Goal: Information Seeking & Learning: Learn about a topic

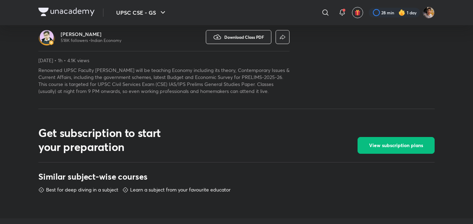
scroll to position [203, 0]
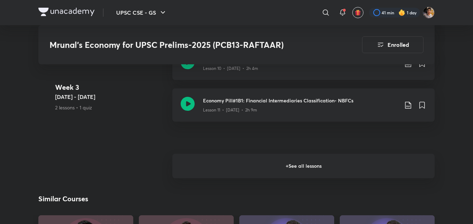
scroll to position [1013, 0]
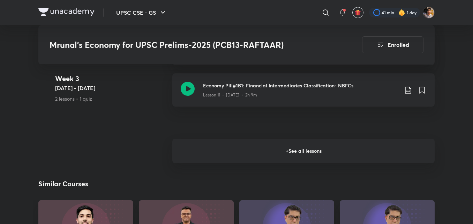
click at [402, 146] on h6 "+ See all lessons" at bounding box center [303, 151] width 262 height 24
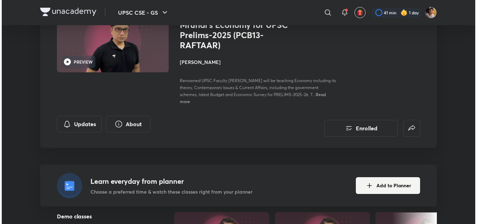
scroll to position [0, 0]
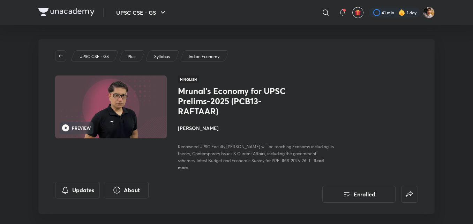
click at [318, 159] on span "Read more" at bounding box center [251, 163] width 146 height 13
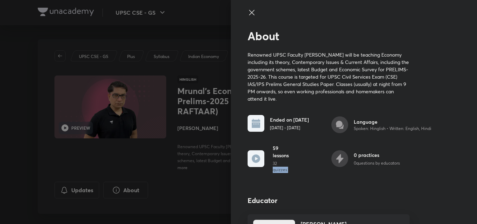
drag, startPoint x: 318, startPoint y: 159, endPoint x: 292, endPoint y: 159, distance: 26.2
click at [292, 159] on div "About Renowned UPSC Faculty [PERSON_NAME] will be teaching Economy including it…" at bounding box center [354, 112] width 246 height 224
